Goal: Task Accomplishment & Management: Complete application form

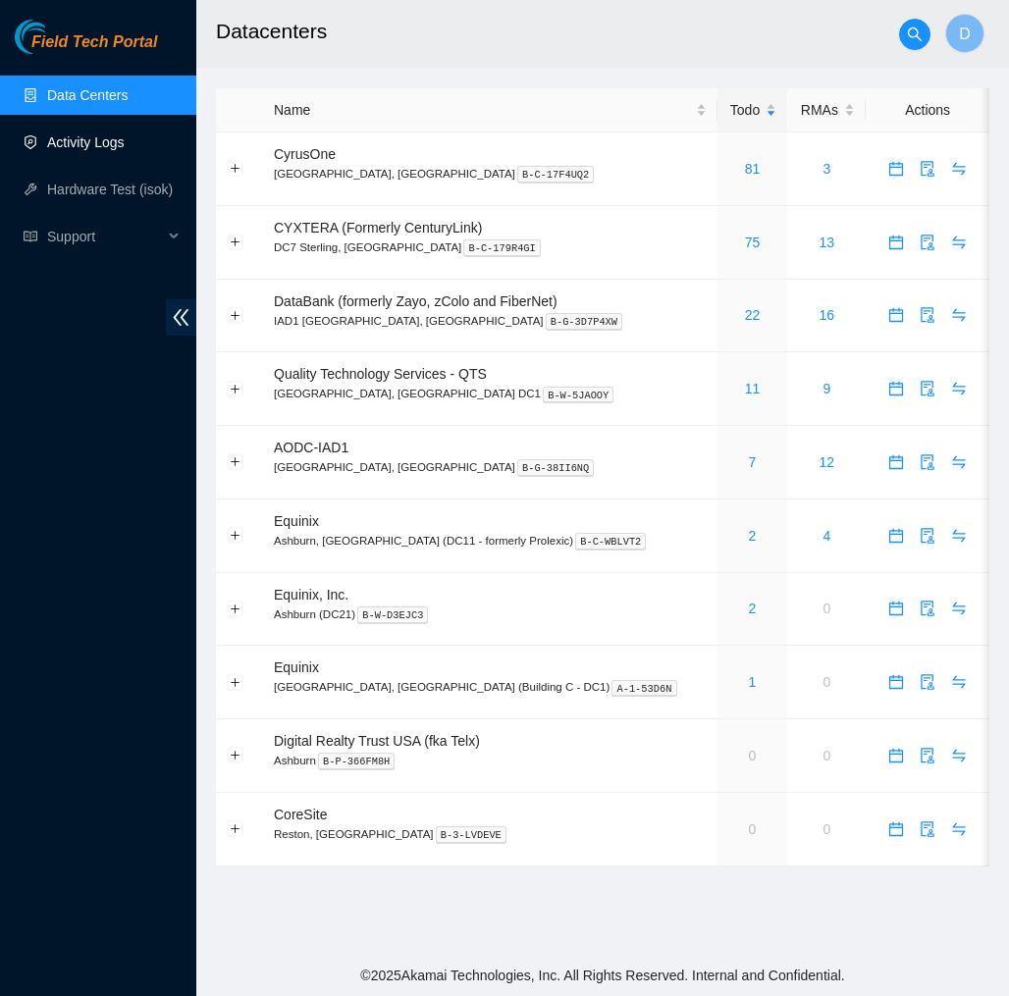
click at [113, 139] on link "Activity Logs" at bounding box center [86, 142] width 78 height 16
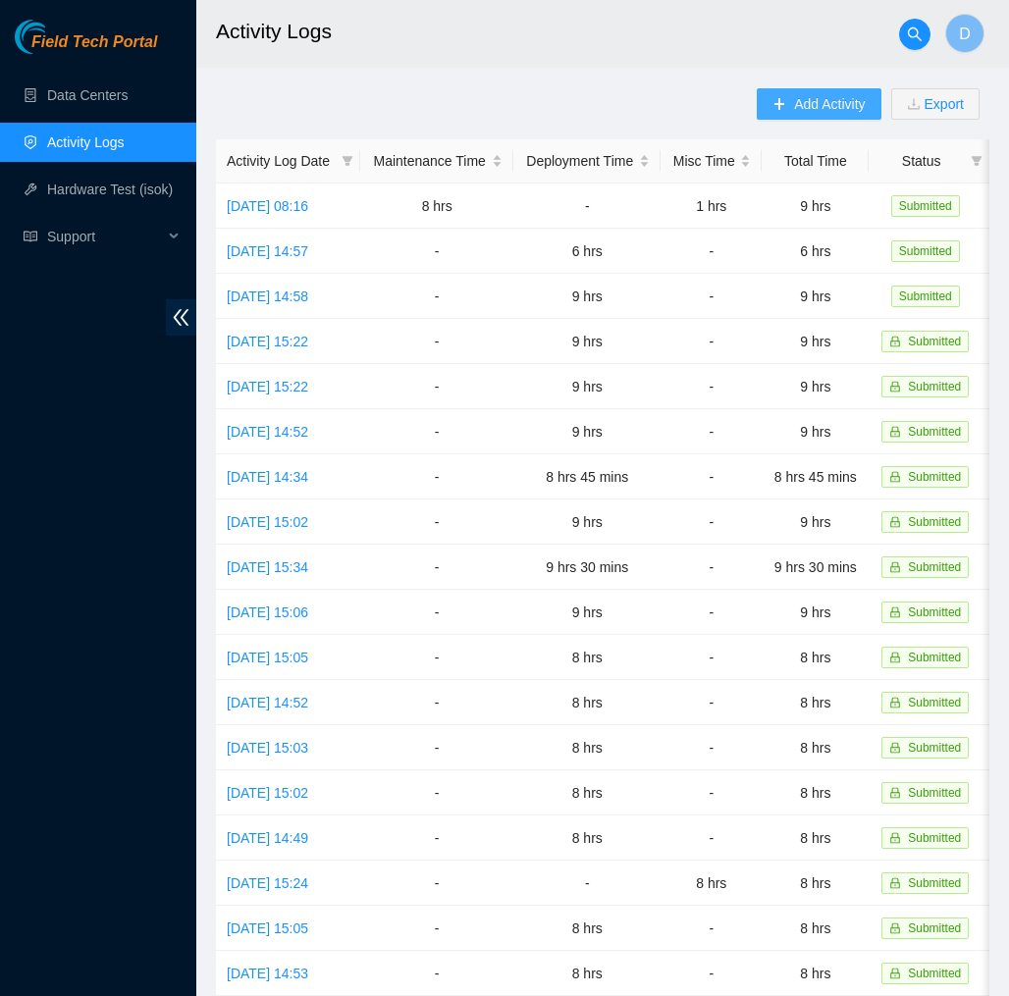
click at [803, 115] on button "Add Activity" at bounding box center [818, 103] width 124 height 31
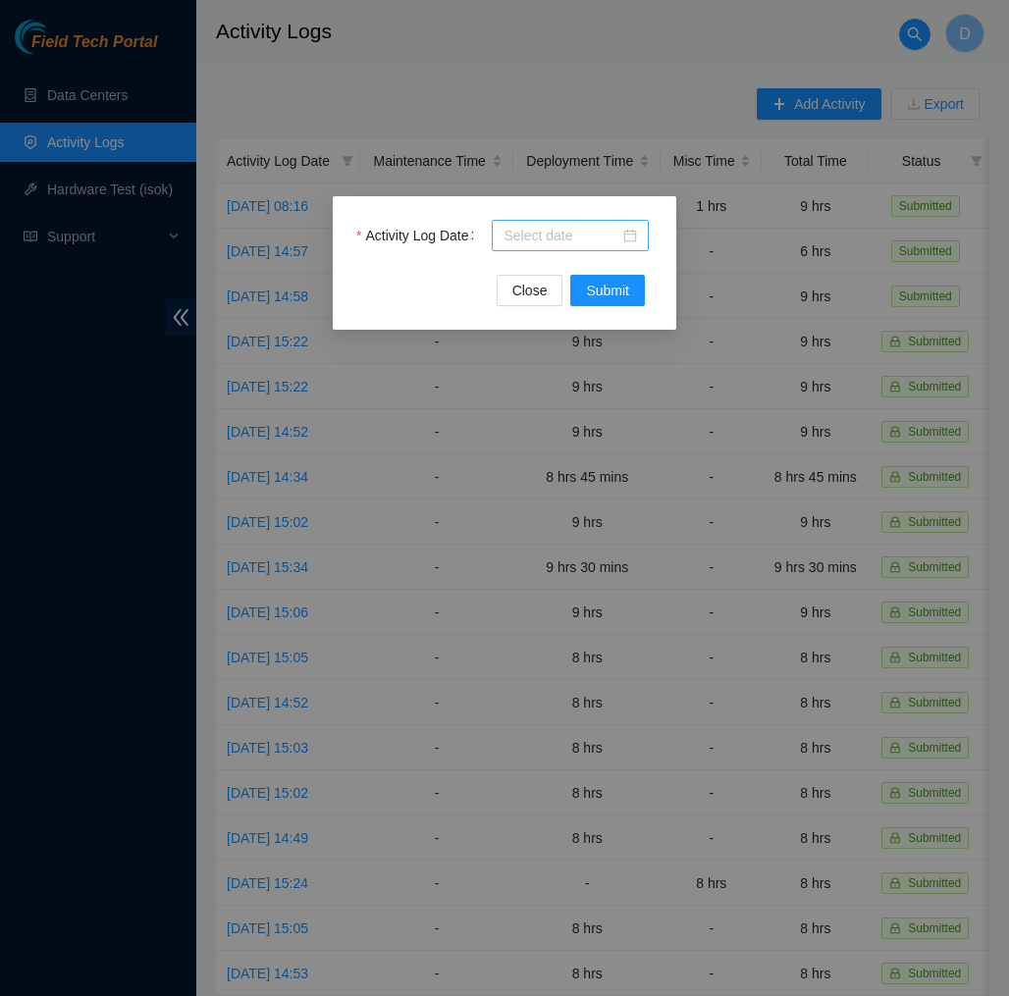
click at [623, 223] on div at bounding box center [570, 235] width 157 height 31
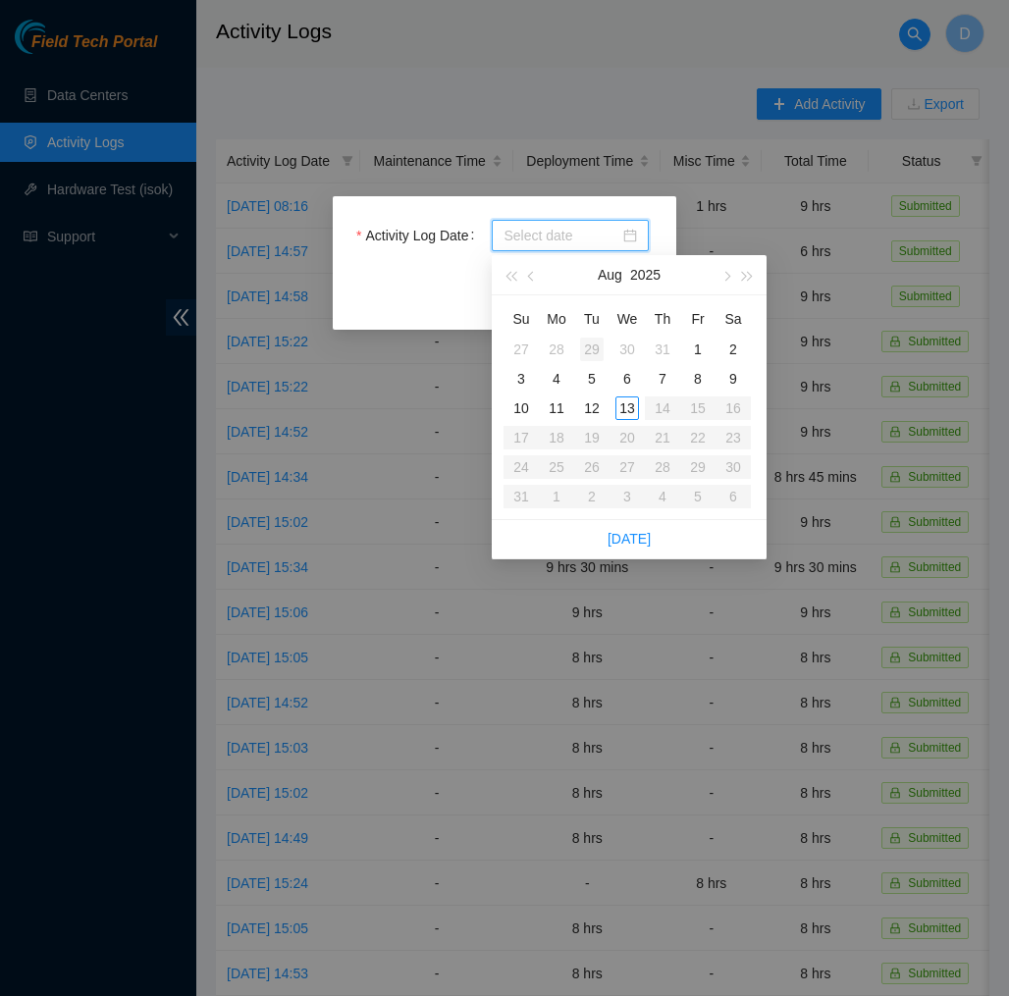
type input "[DATE]"
click at [625, 401] on div "13" at bounding box center [627, 408] width 24 height 24
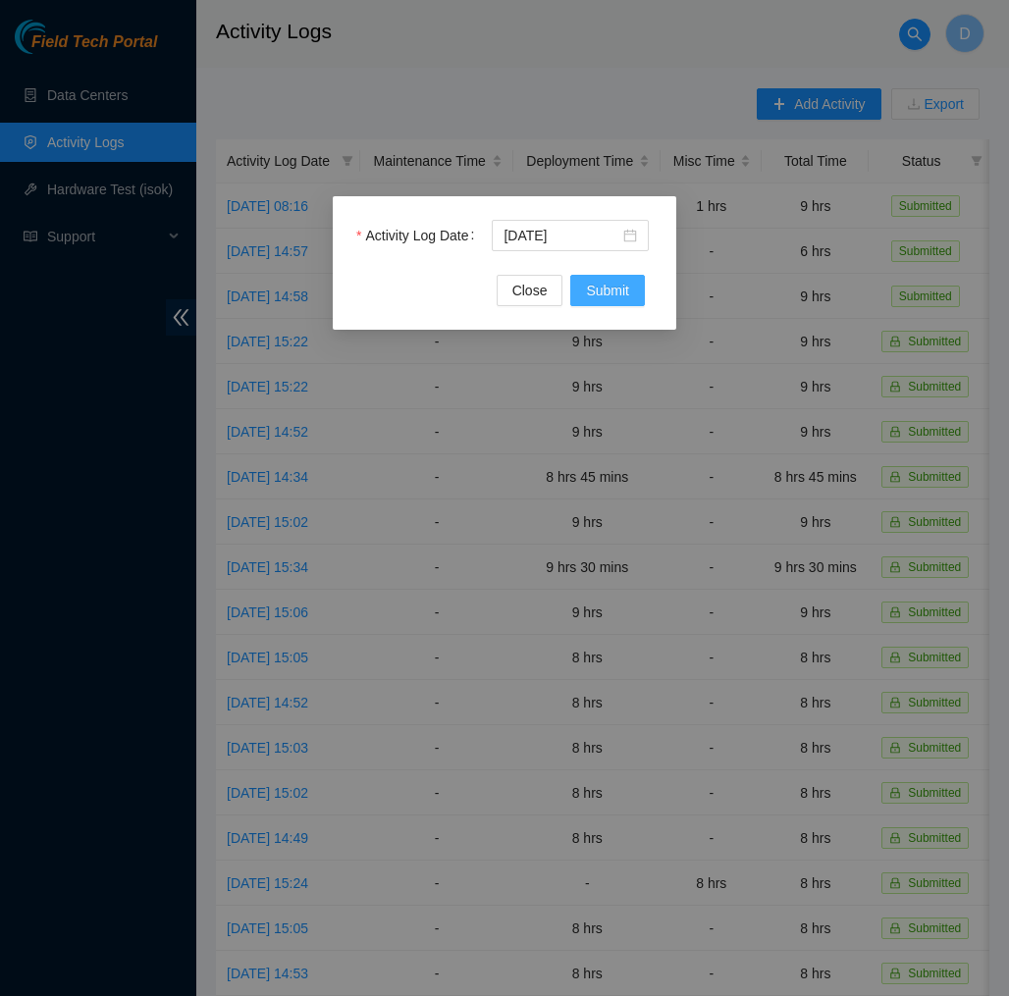
click at [623, 297] on span "Submit" at bounding box center [607, 291] width 43 height 22
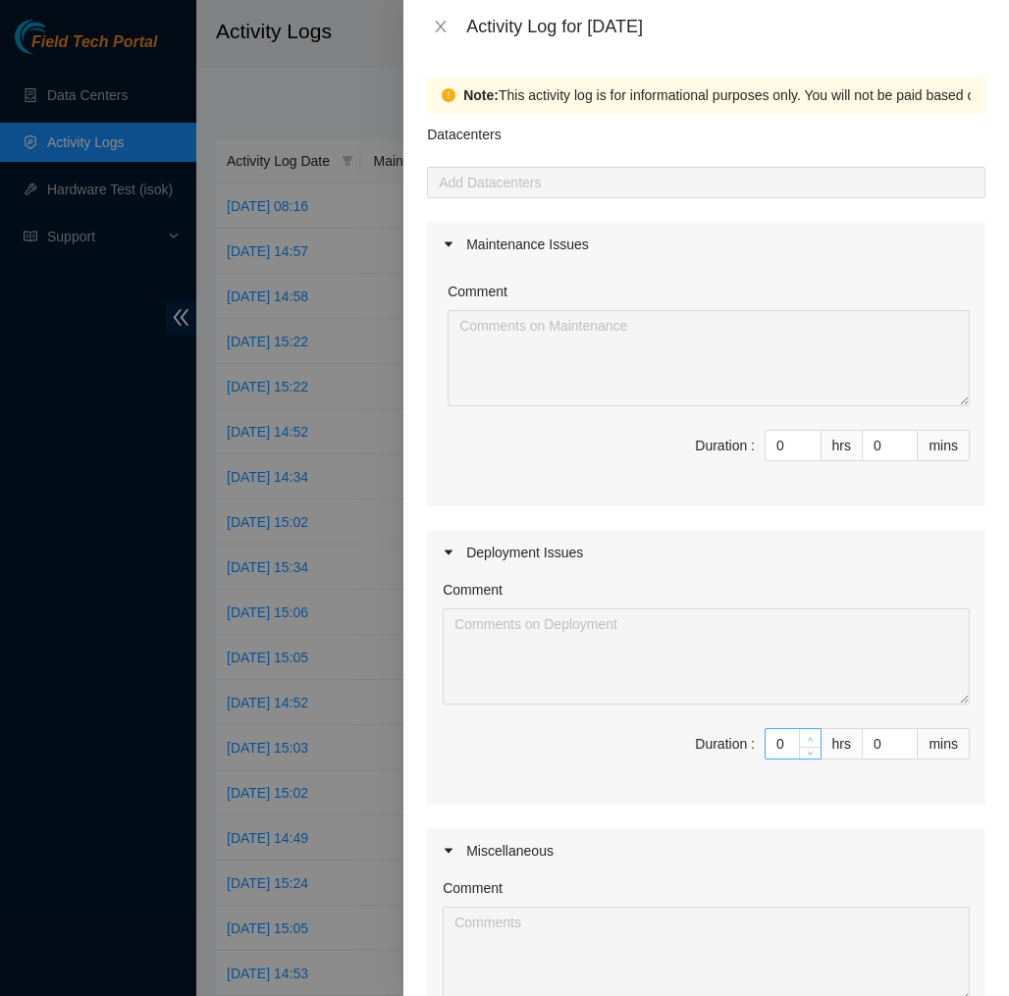
type input "1"
click at [804, 738] on span "up" at bounding box center [810, 739] width 12 height 12
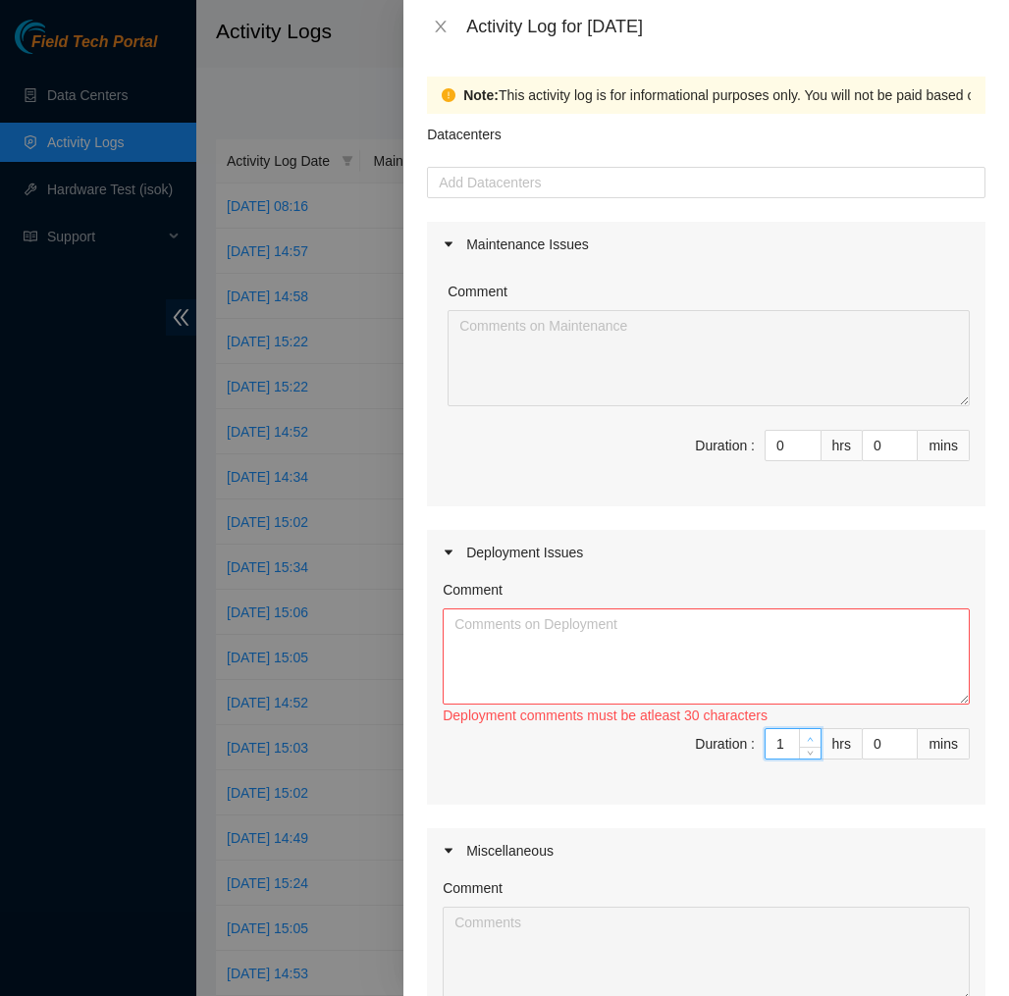
type input "2"
click at [804, 738] on span "up" at bounding box center [810, 739] width 12 height 12
type input "3"
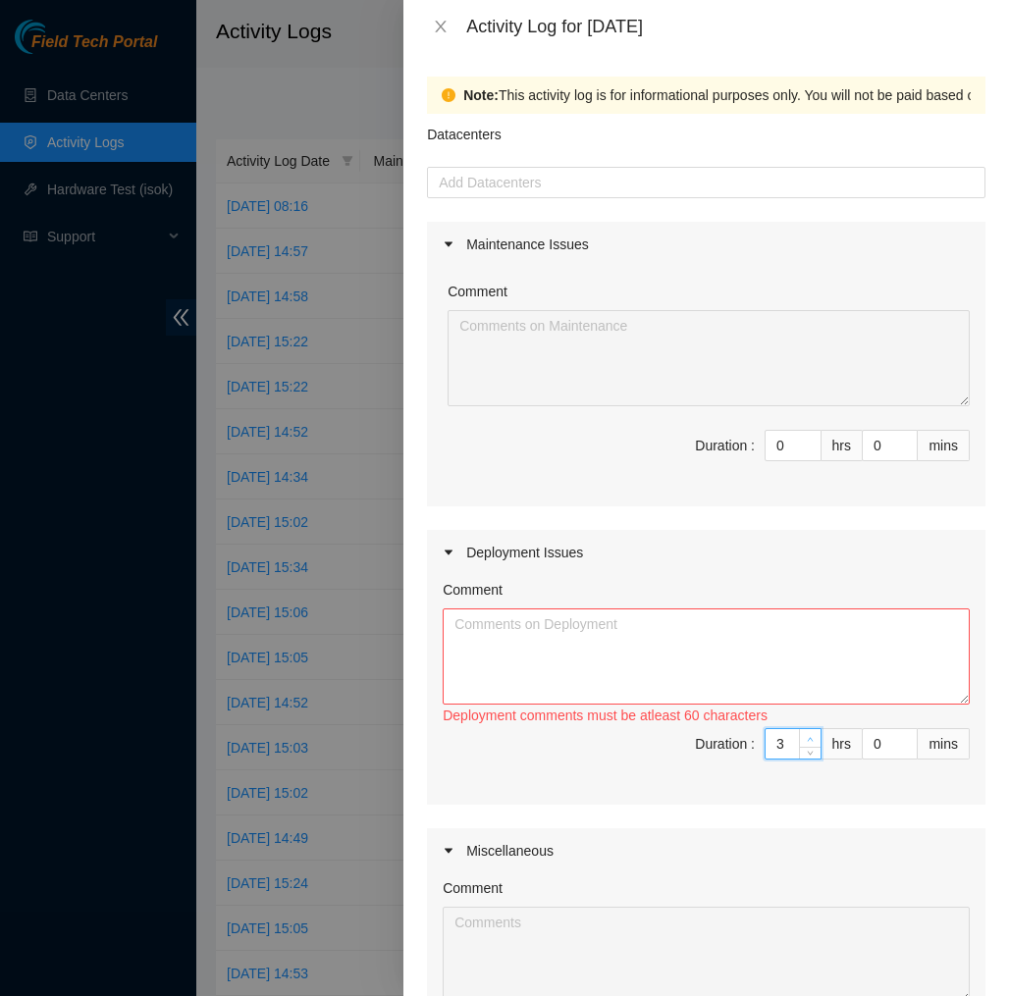
click at [804, 738] on span "up" at bounding box center [810, 739] width 12 height 12
type input "4"
click at [804, 738] on span "up" at bounding box center [810, 739] width 12 height 12
type input "5"
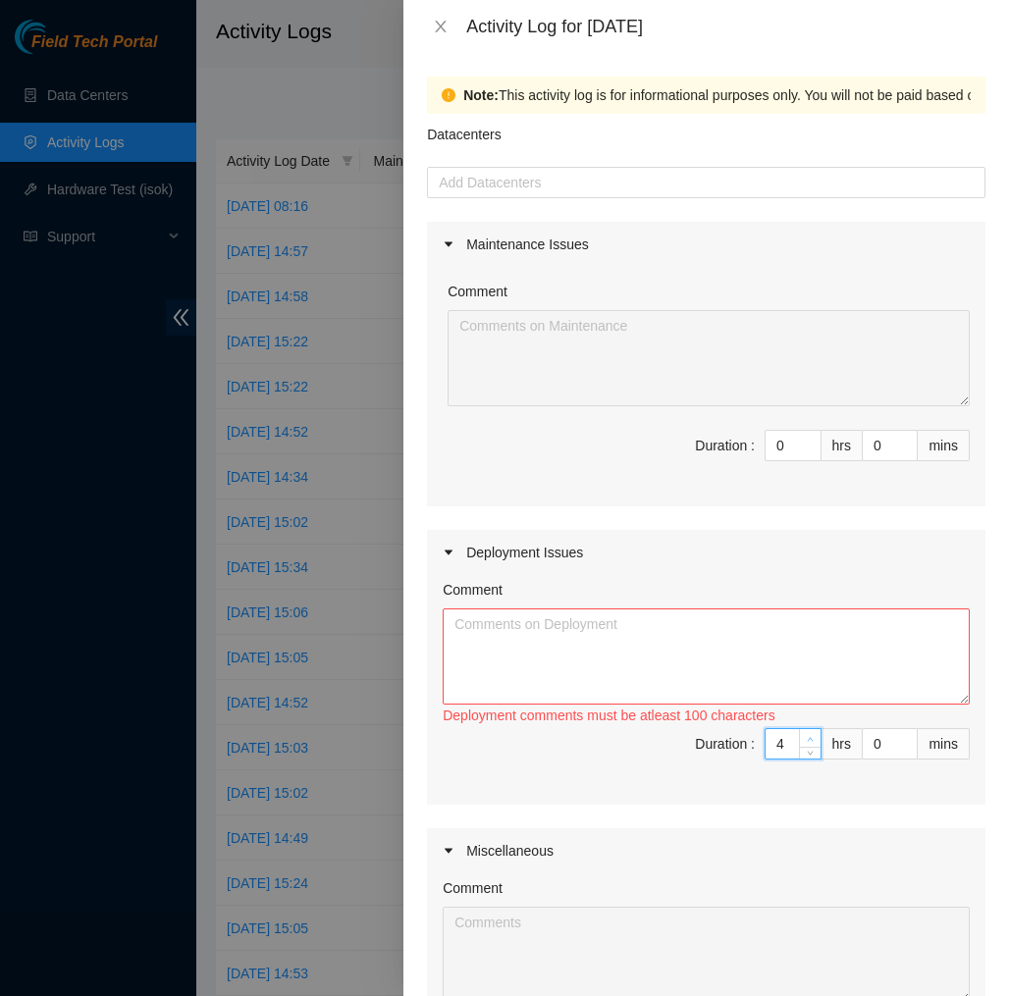
type input "5"
click at [804, 738] on span "up" at bounding box center [810, 739] width 12 height 12
type input "6"
click at [804, 738] on span "up" at bounding box center [810, 739] width 12 height 12
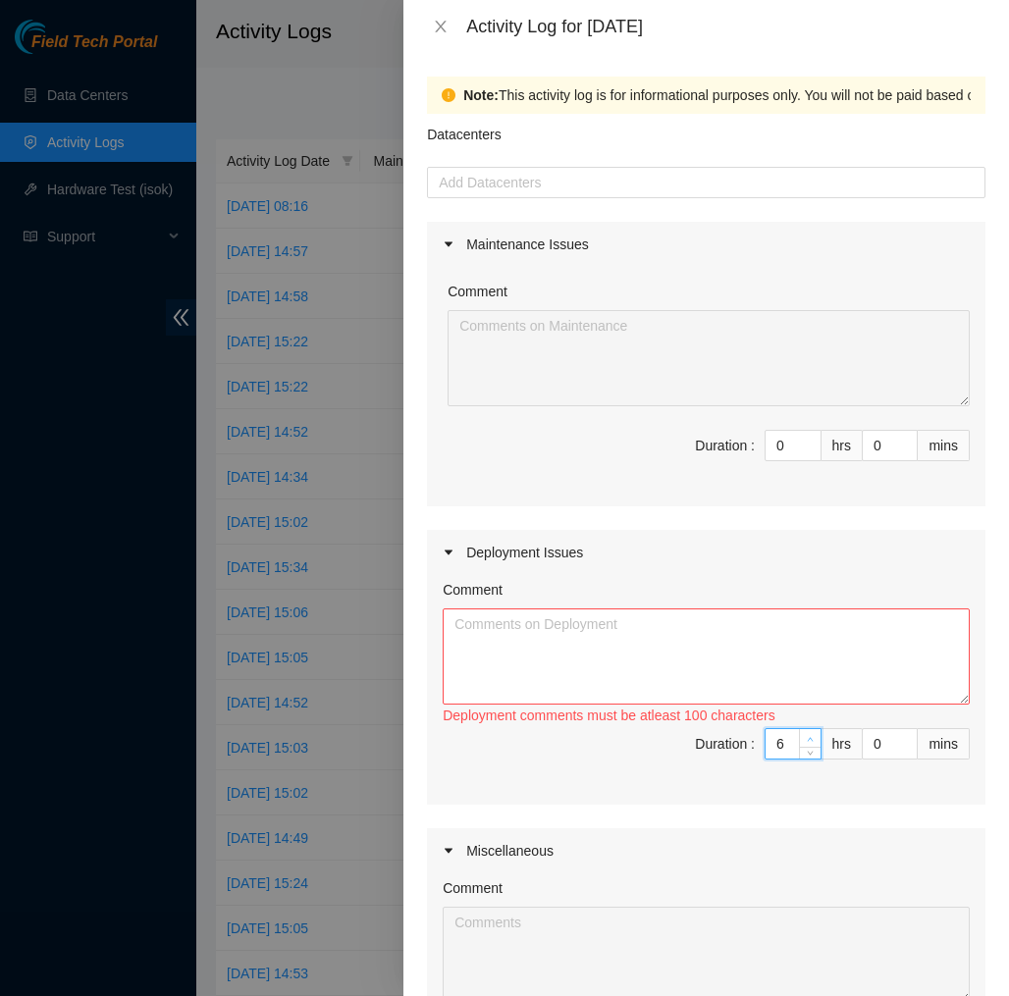
type input "7"
click at [804, 738] on span "up" at bounding box center [810, 739] width 12 height 12
type input "8"
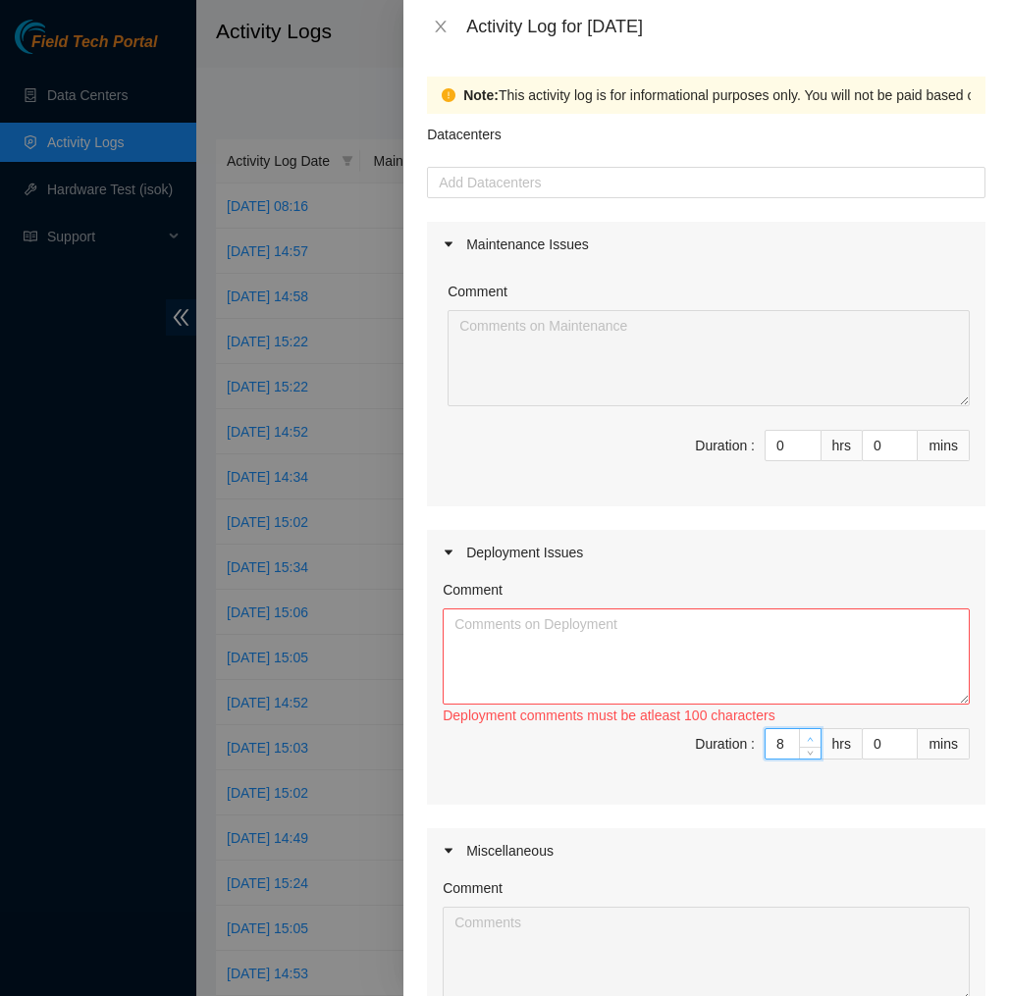
click at [804, 738] on span "up" at bounding box center [810, 739] width 12 height 12
type input "9"
click at [804, 738] on span "up" at bounding box center [810, 739] width 12 height 12
click at [823, 674] on textarea "Comment" at bounding box center [705, 656] width 527 height 96
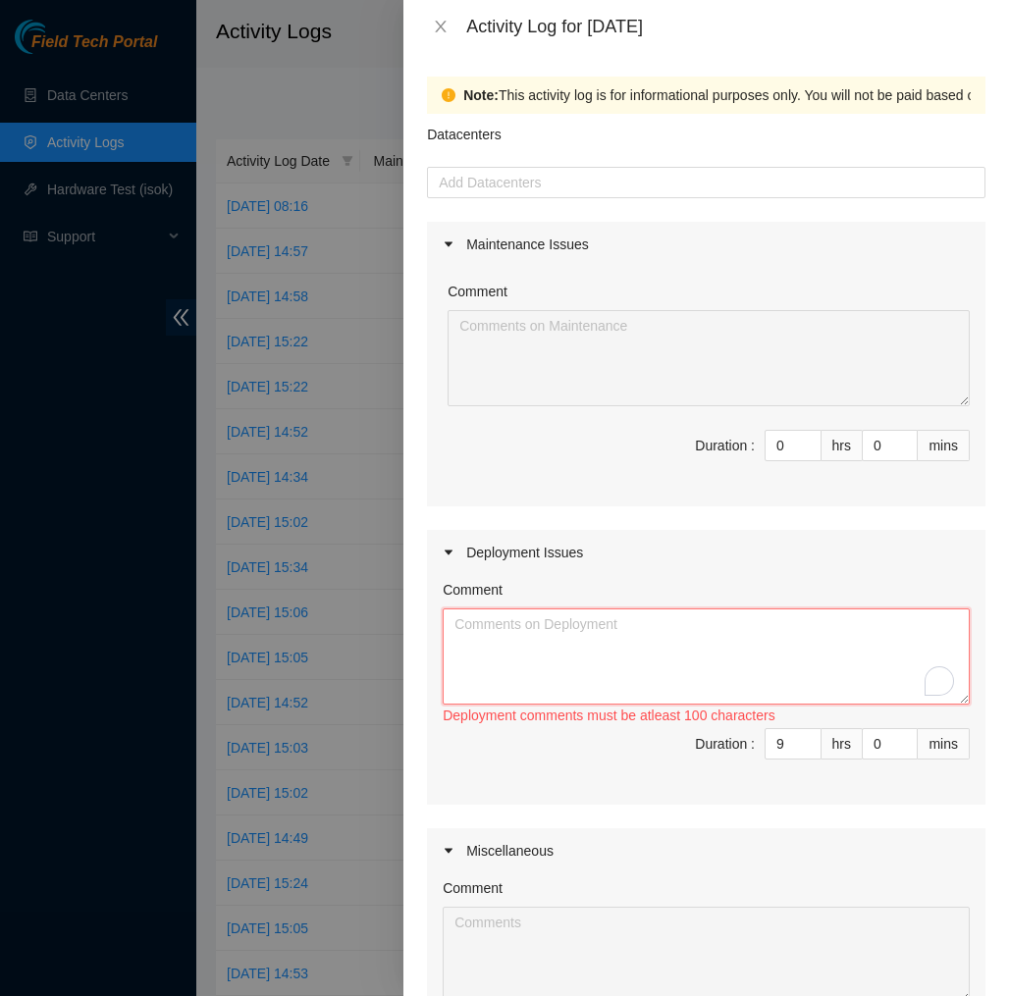
paste textarea "EOD DP75655 [DATE], I rescued and configured all 18 servers Then I reseated all…"
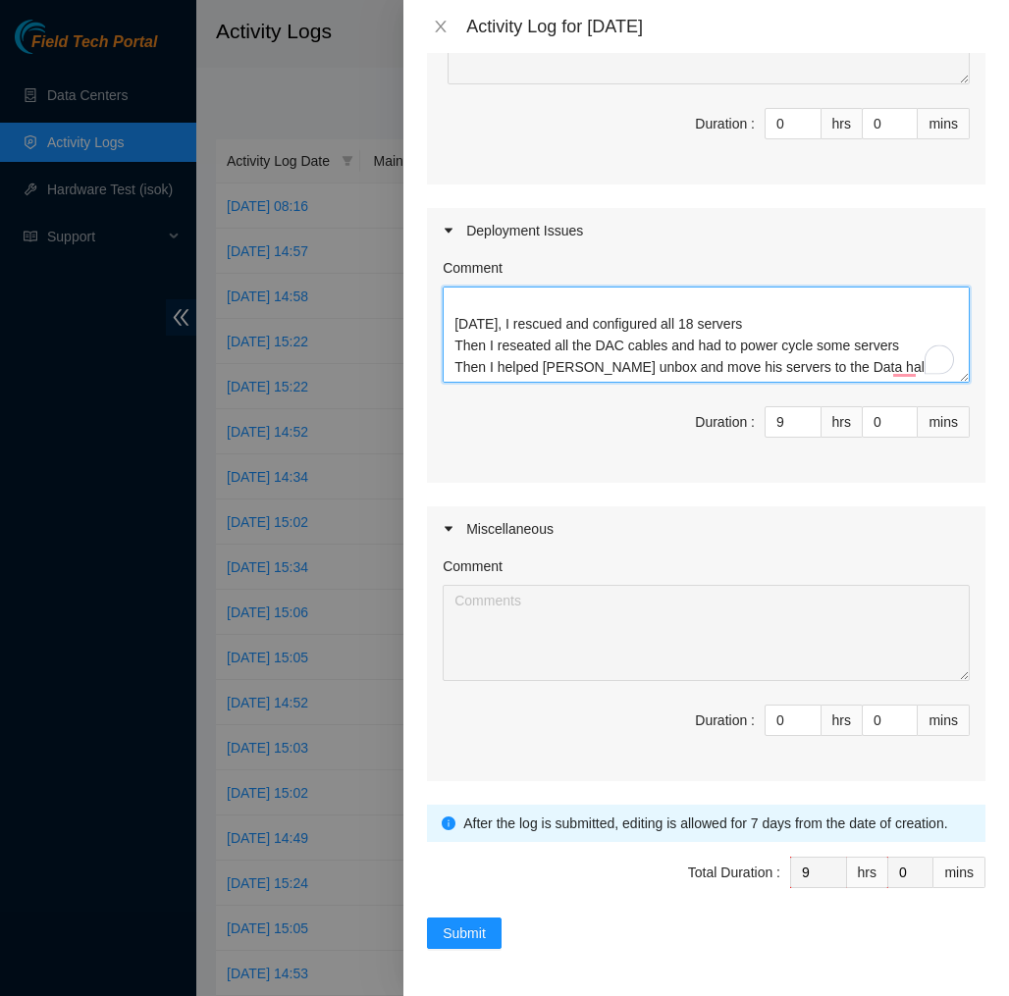
scroll to position [322, 0]
type textarea "EOD DP75655 [DATE], I rescued and configured all 18 servers Then I reseated all…"
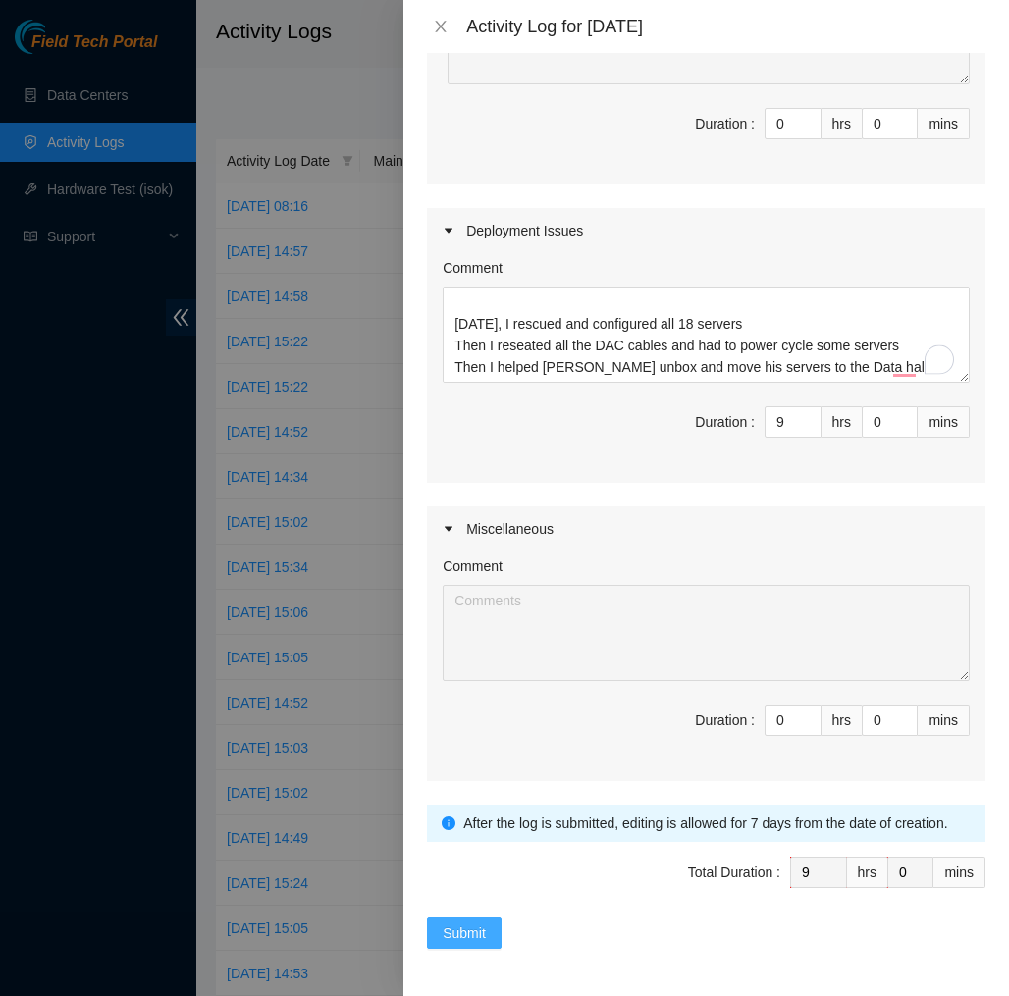
click at [458, 937] on span "Submit" at bounding box center [463, 933] width 43 height 22
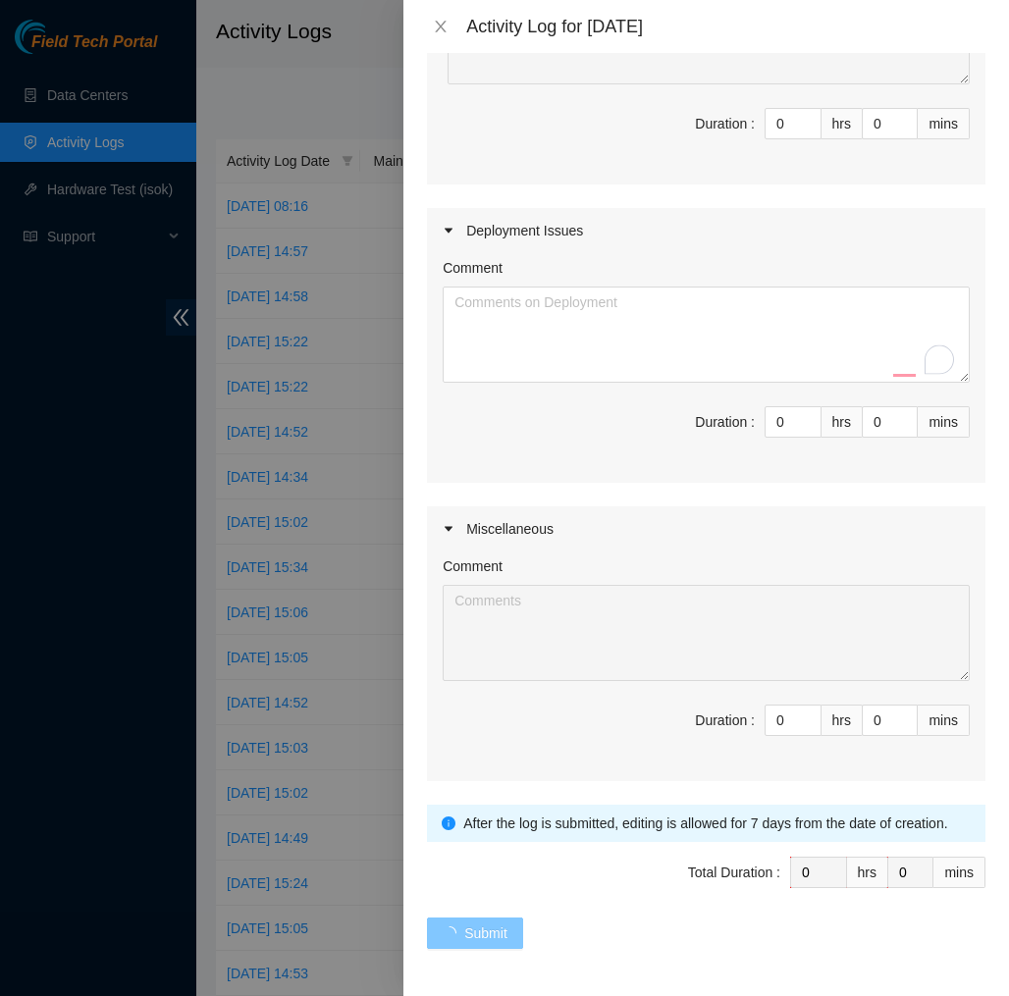
scroll to position [0, 0]
